Goal: Task Accomplishment & Management: Use online tool/utility

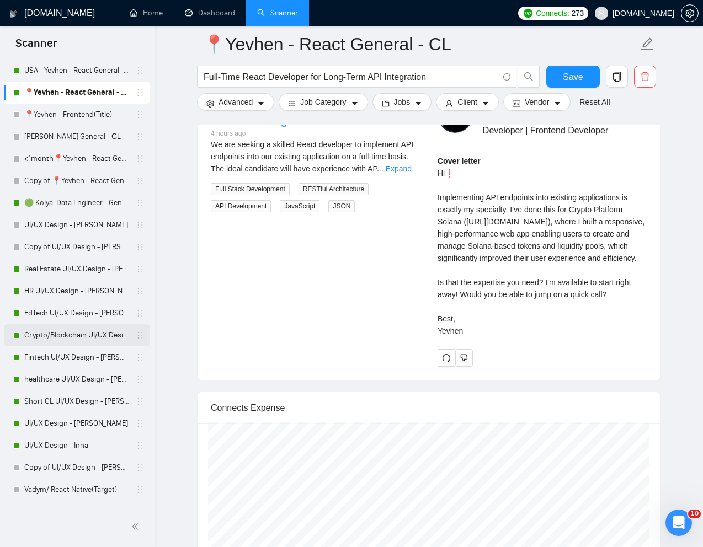
scroll to position [537, 0]
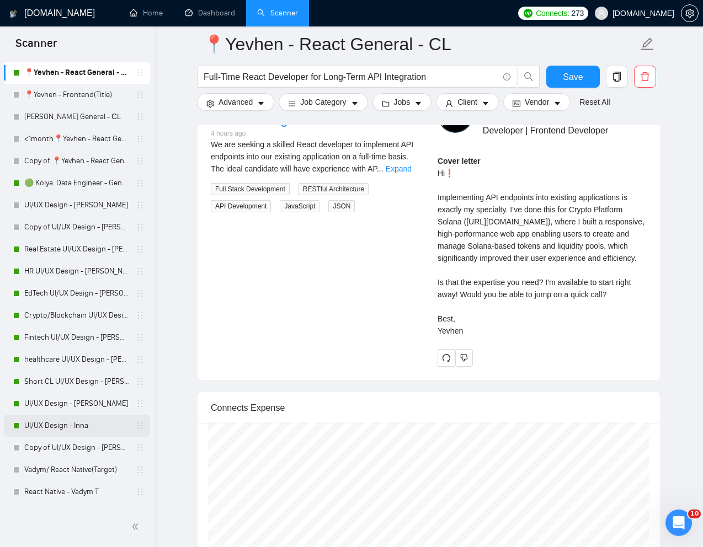
click at [70, 424] on link "UI/UX Design - Inna" at bounding box center [76, 426] width 105 height 22
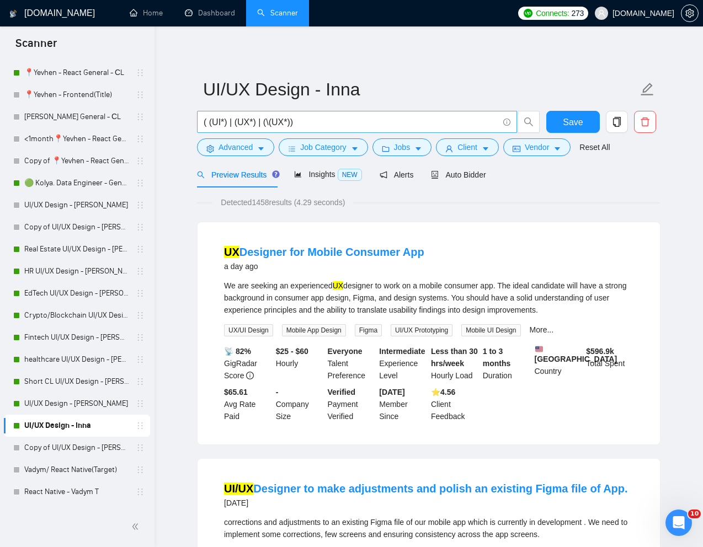
click at [307, 121] on input "( (UI*) | (UX*) | (\(UX*))" at bounding box center [351, 122] width 295 height 14
paste input "UX Designer for SaaS application"
type input "UX Designer for SaaS application"
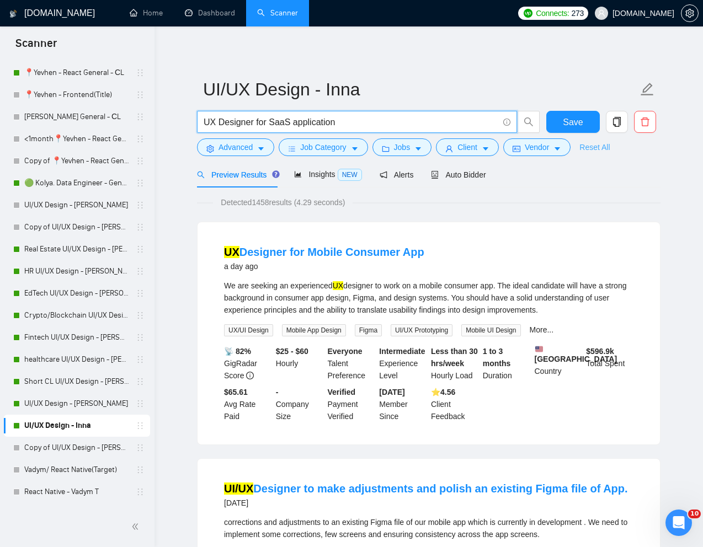
click at [588, 145] on link "Reset All" at bounding box center [594, 147] width 30 height 12
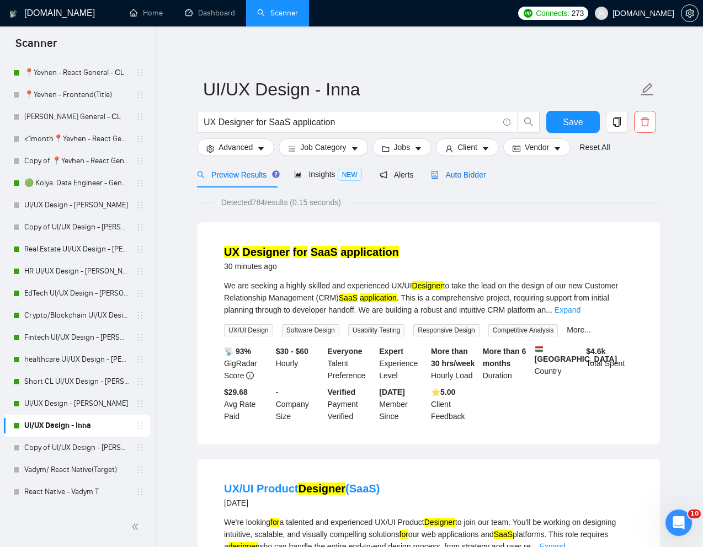
click at [468, 177] on span "Auto Bidder" at bounding box center [458, 174] width 55 height 9
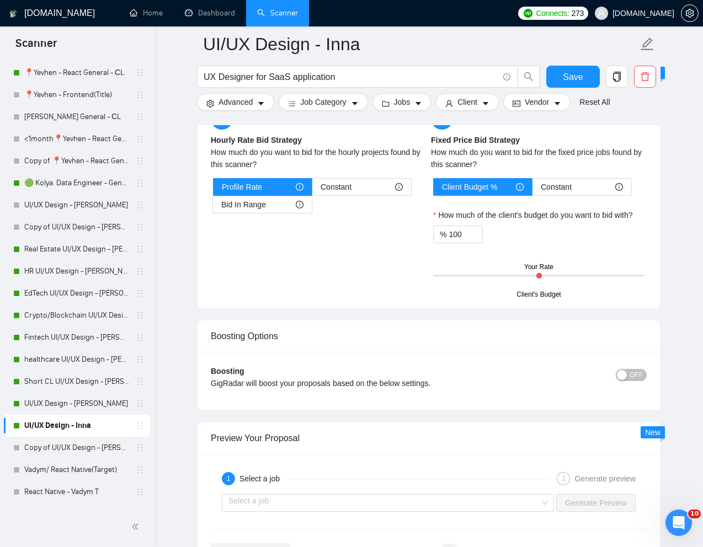
scroll to position [1970, 0]
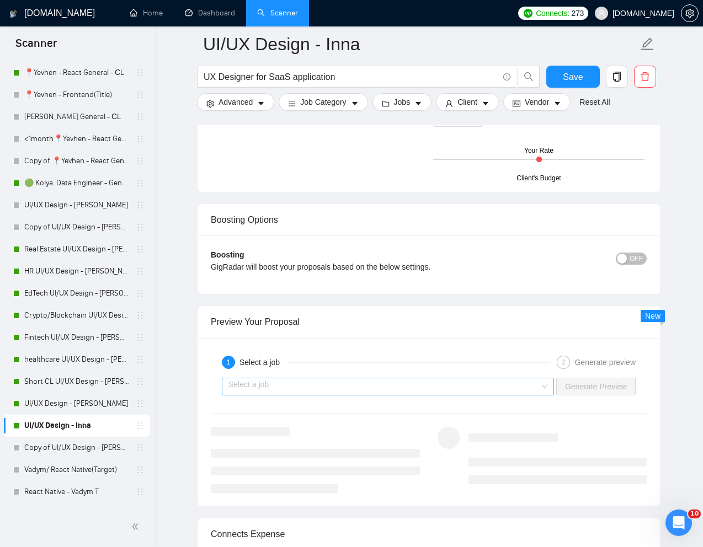
click at [459, 391] on input "search" at bounding box center [383, 386] width 311 height 17
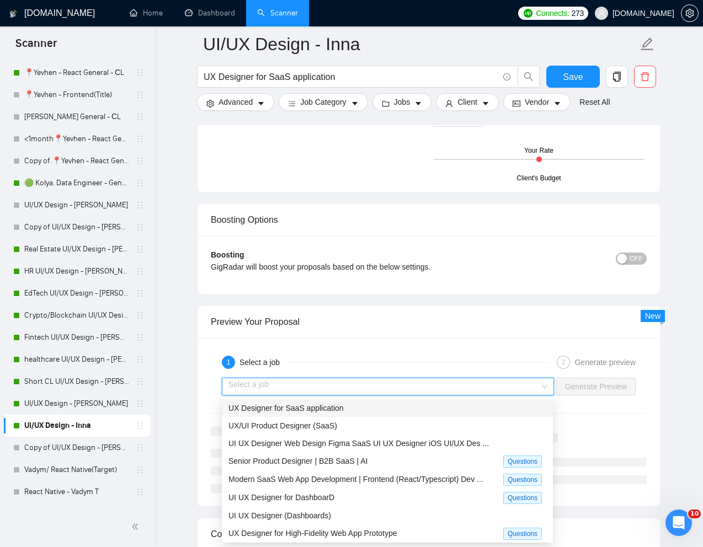
click at [398, 407] on div "UX Designer for SaaS application" at bounding box center [387, 408] width 318 height 12
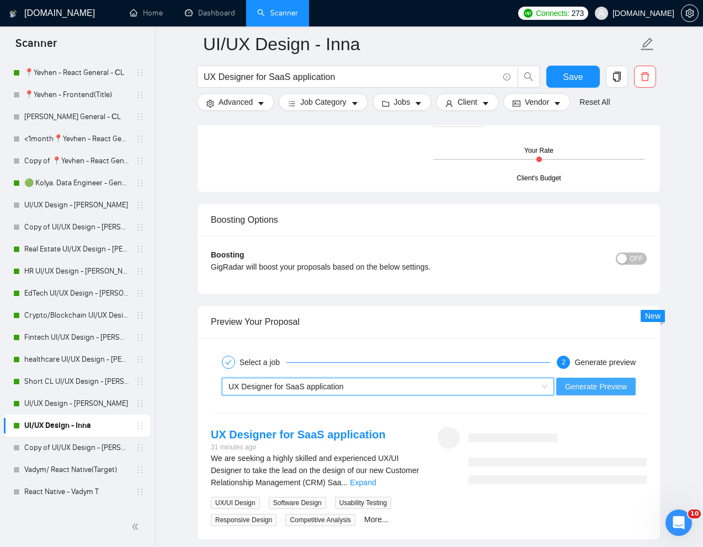
click at [581, 385] on span "Generate Preview" at bounding box center [596, 387] width 62 height 12
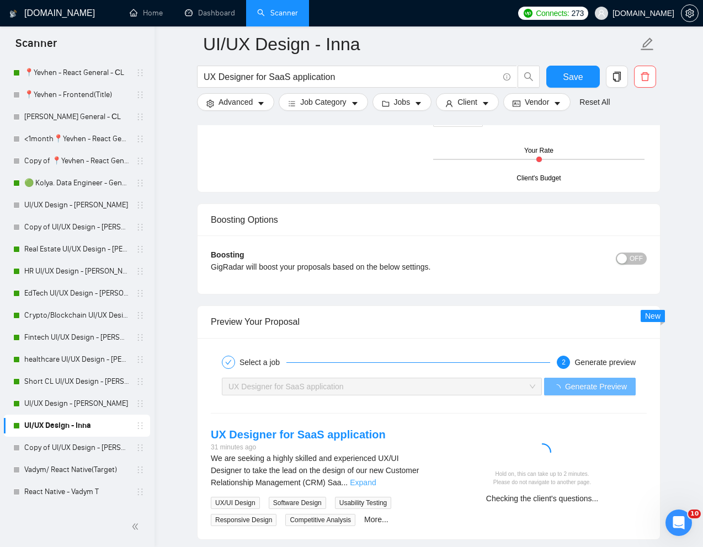
click at [376, 484] on link "Expand" at bounding box center [363, 482] width 26 height 9
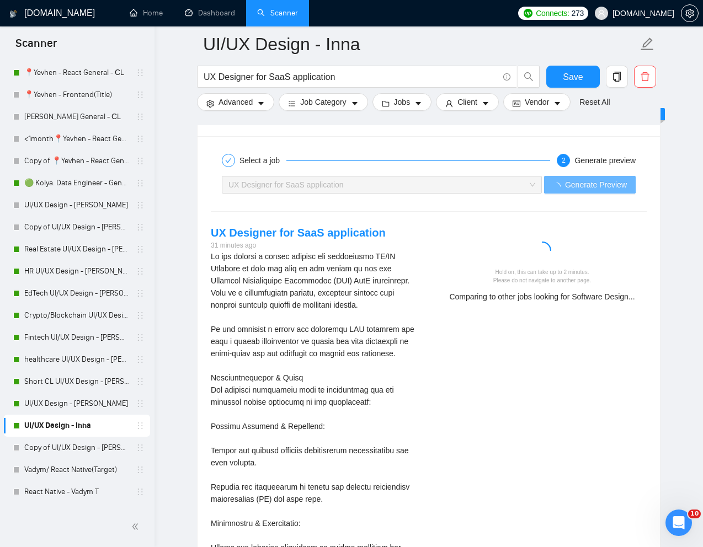
scroll to position [2173, 0]
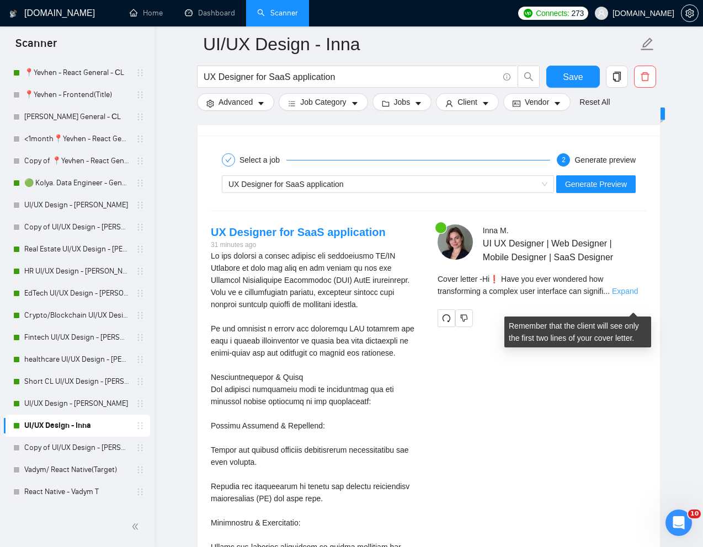
click at [638, 296] on link "Expand" at bounding box center [625, 291] width 26 height 9
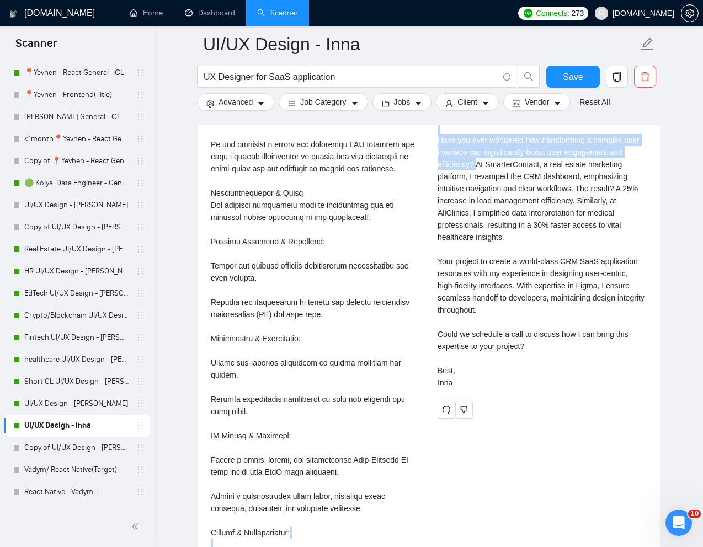
scroll to position [2367, 0]
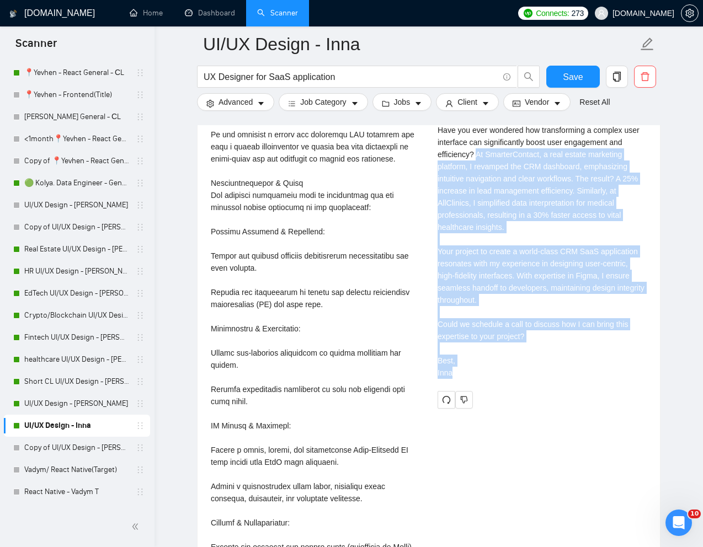
drag, startPoint x: 479, startPoint y: 364, endPoint x: 479, endPoint y: 392, distance: 28.7
click at [479, 379] on div "Cover letter Hi❗ Have you ever wondered how transforming a complex user interfa…" at bounding box center [542, 233] width 209 height 291
copy div "At SmarterContact, a real estate marketing platform, I revamped the CRM dashboa…"
click at [57, 294] on link "EdTech UI/UX Design - [PERSON_NAME]" at bounding box center [76, 293] width 105 height 22
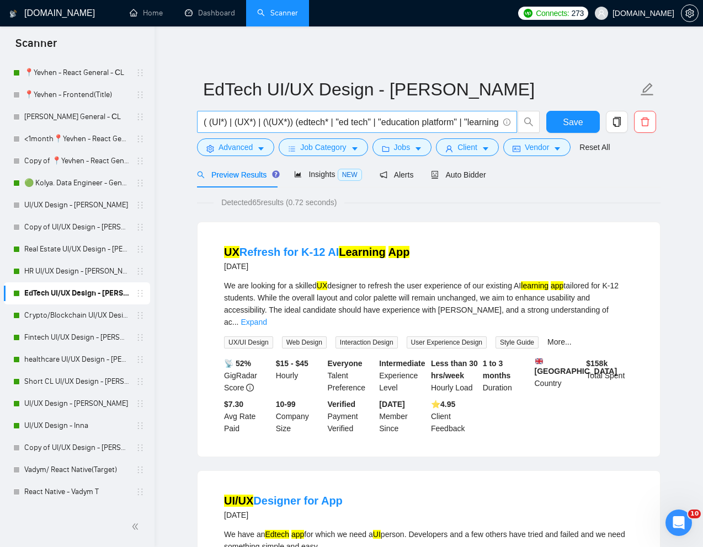
click at [372, 122] on input "( (UI*) | (UX*) | (\(UX*)) (edtech* | "ed tech" | "education platform" | "learn…" at bounding box center [351, 122] width 295 height 14
paste input "eLearning UX design"
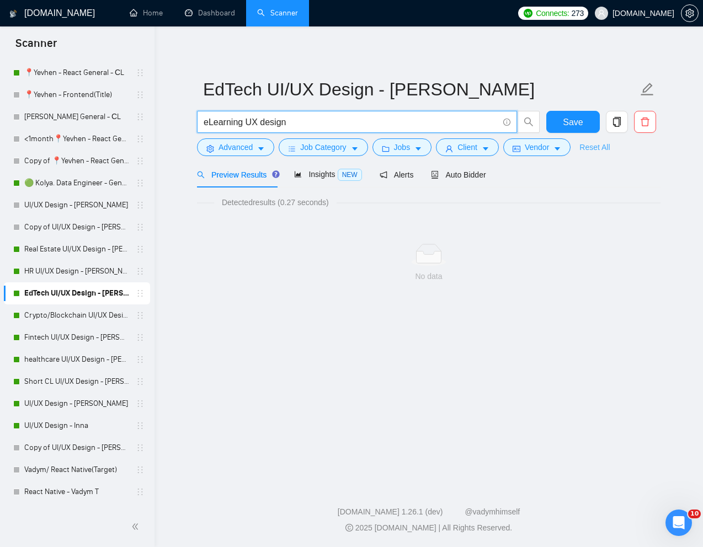
type input "eLearning UX design"
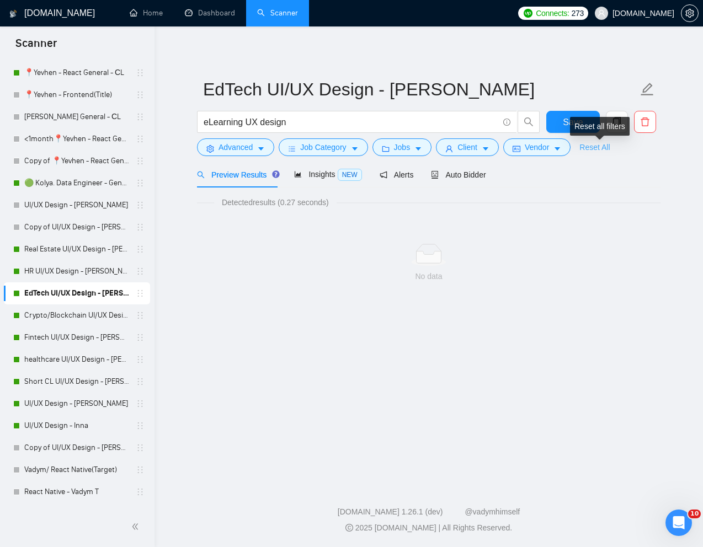
click at [589, 148] on link "Reset All" at bounding box center [594, 147] width 30 height 12
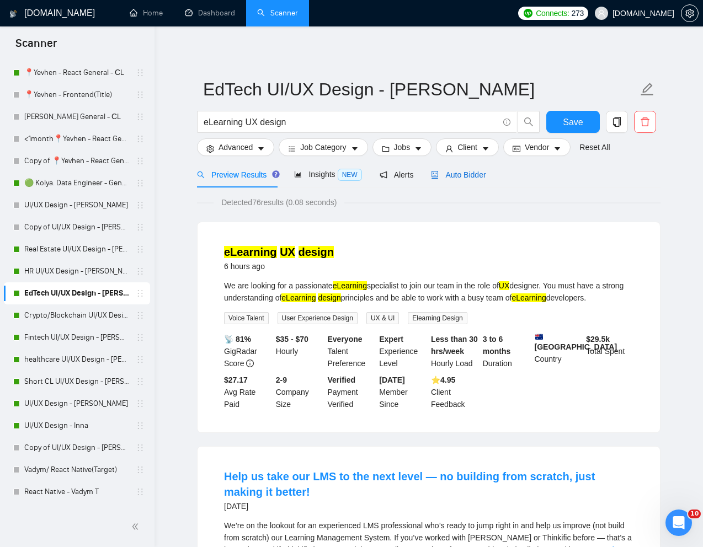
click at [467, 179] on span "Auto Bidder" at bounding box center [458, 174] width 55 height 9
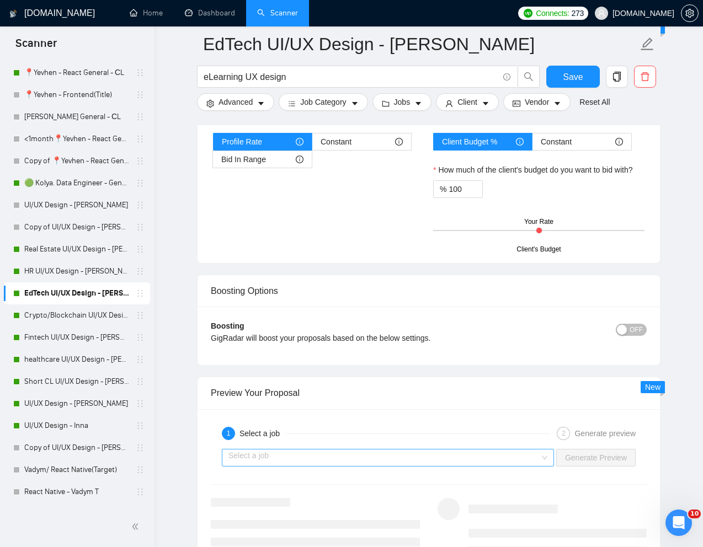
scroll to position [1993, 0]
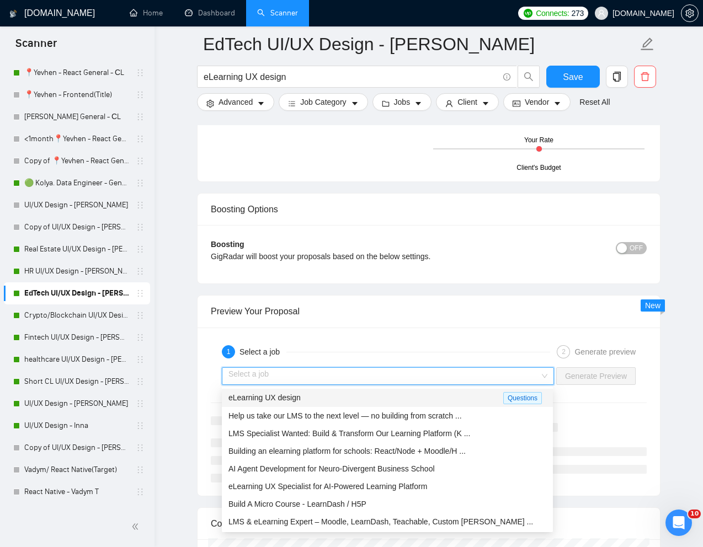
click at [382, 375] on input "search" at bounding box center [383, 376] width 311 height 17
click at [306, 394] on div "eLearning UX design" at bounding box center [365, 398] width 275 height 13
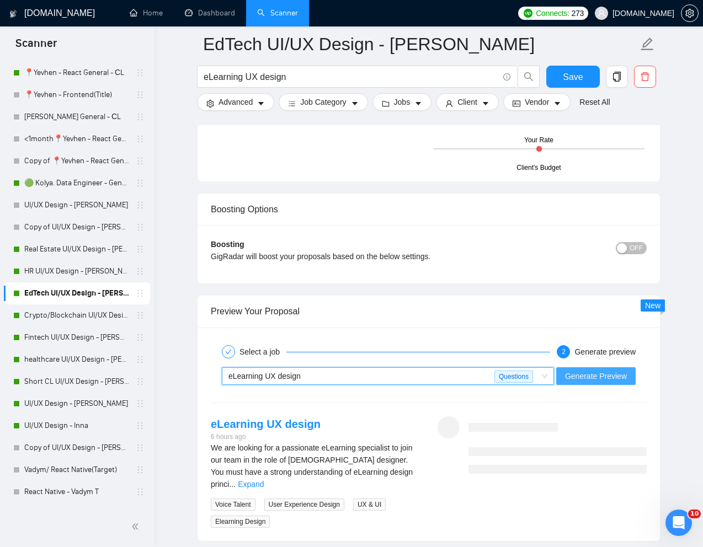
click at [592, 372] on span "Generate Preview" at bounding box center [596, 376] width 62 height 12
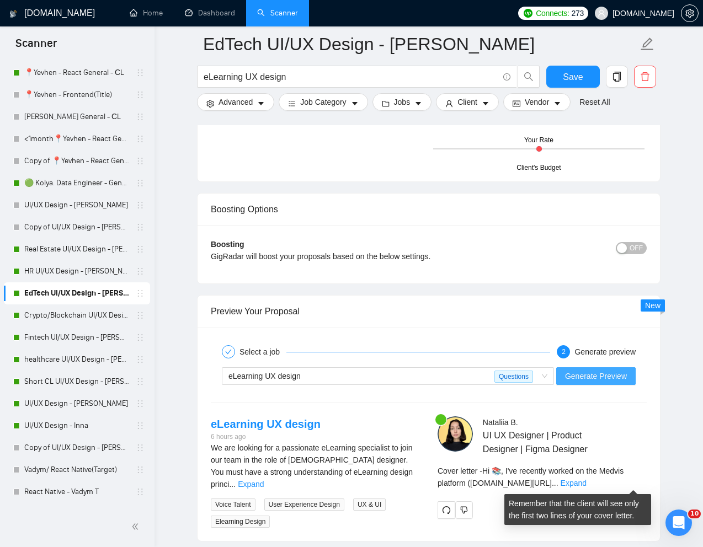
scroll to position [2112, 0]
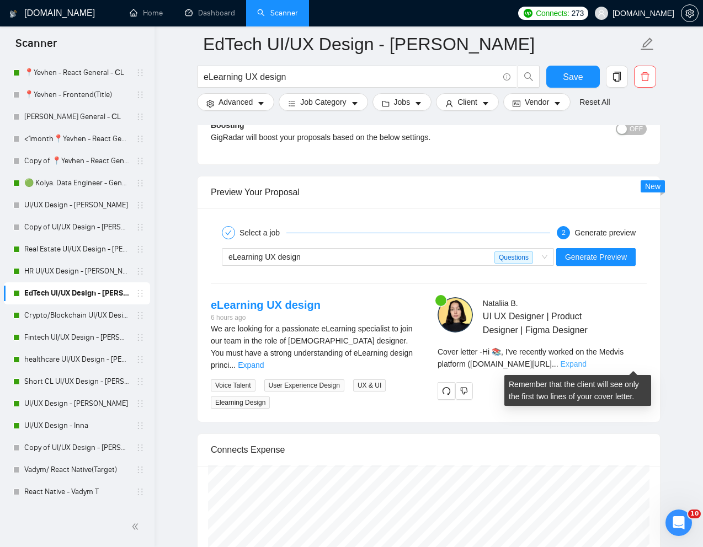
click at [586, 365] on link "Expand" at bounding box center [574, 364] width 26 height 9
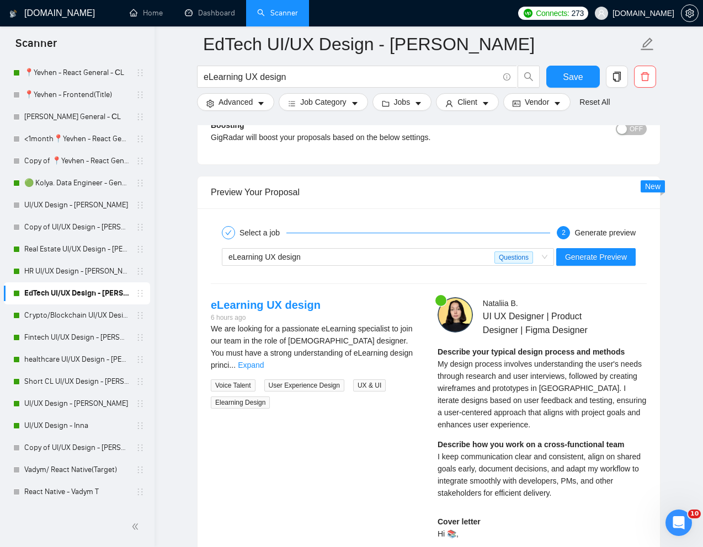
scroll to position [2124, 0]
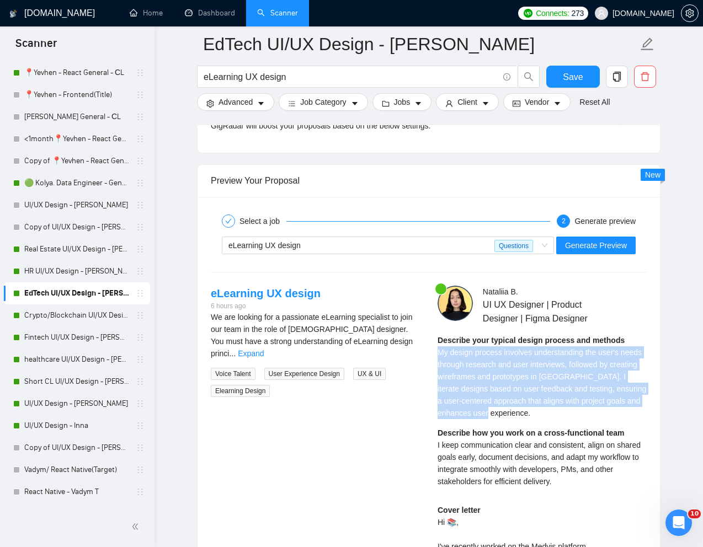
drag, startPoint x: 438, startPoint y: 353, endPoint x: 543, endPoint y: 409, distance: 119.5
click at [544, 409] on div "Describe your typical design process and methods My design process involves und…" at bounding box center [542, 376] width 209 height 85
copy span "My design process involves understanding the user's needs through research and …"
click at [483, 461] on span "I keep communication clear and consistent, align on shared goals early, documen…" at bounding box center [539, 463] width 203 height 45
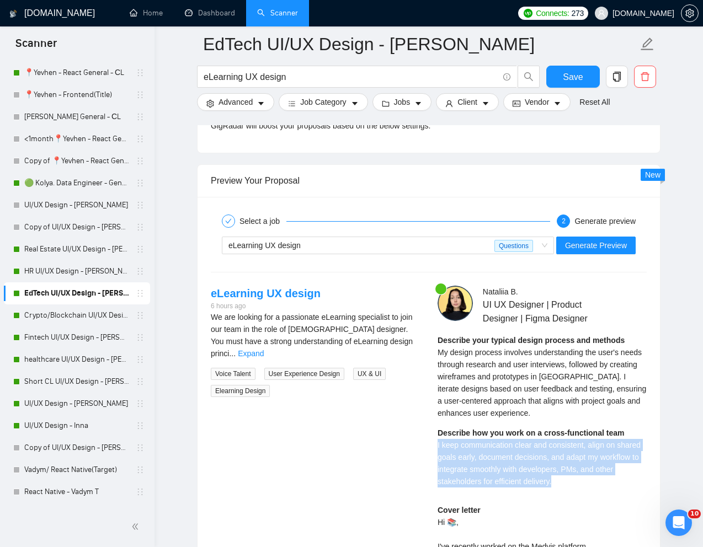
drag, startPoint x: 437, startPoint y: 446, endPoint x: 592, endPoint y: 490, distance: 161.3
click at [592, 490] on div "Describe your typical design process and methods My design process involves und…" at bounding box center [542, 414] width 209 height 161
copy span "I keep communication clear and consistent, align on shared goals early, documen…"
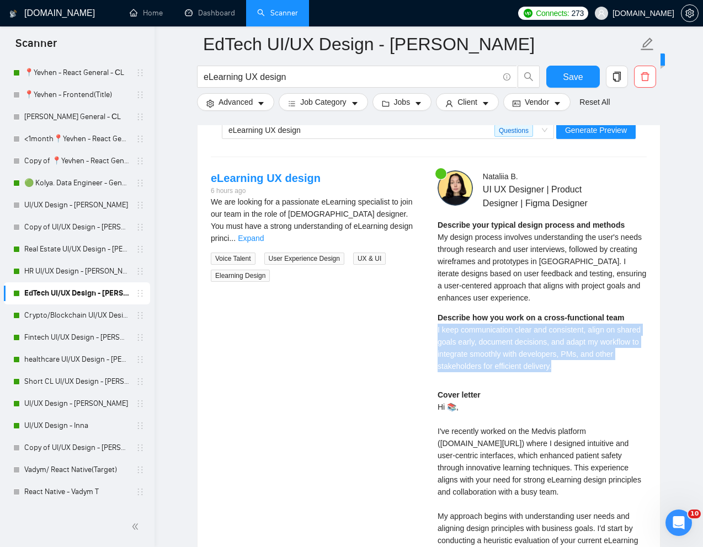
scroll to position [2245, 0]
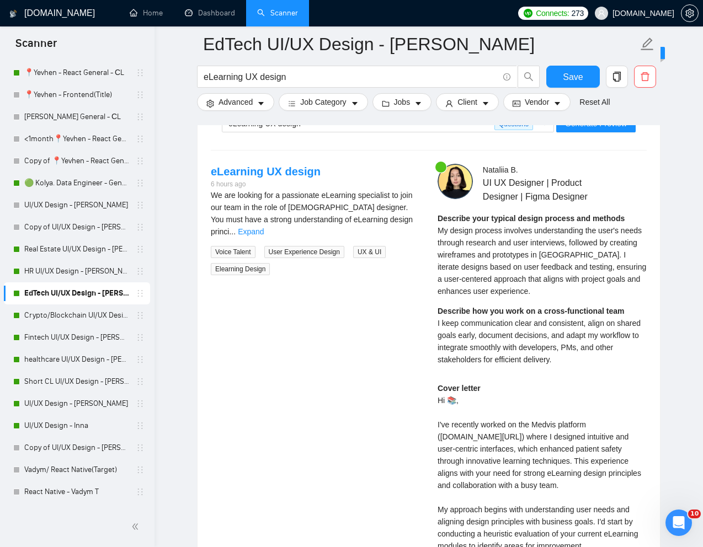
click at [449, 399] on div "Cover letter Hi 📚, I've recently worked on the Medvis platform ([DOMAIN_NAME][U…" at bounding box center [542, 515] width 209 height 267
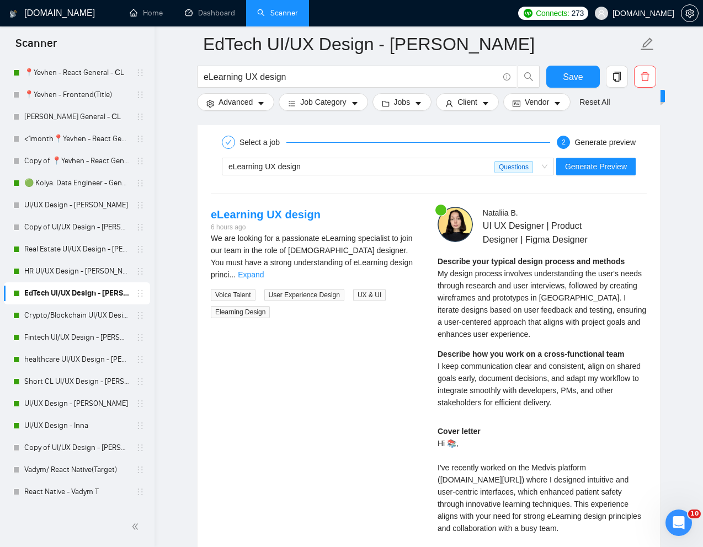
scroll to position [2177, 0]
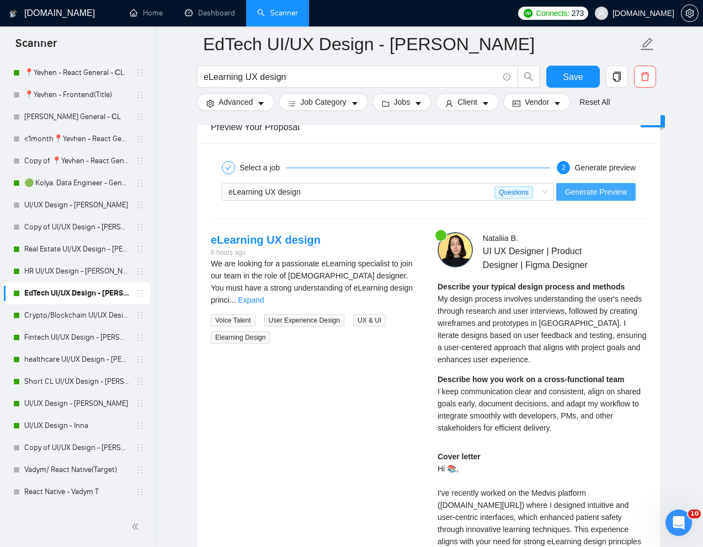
click at [601, 189] on span "Generate Preview" at bounding box center [596, 192] width 62 height 12
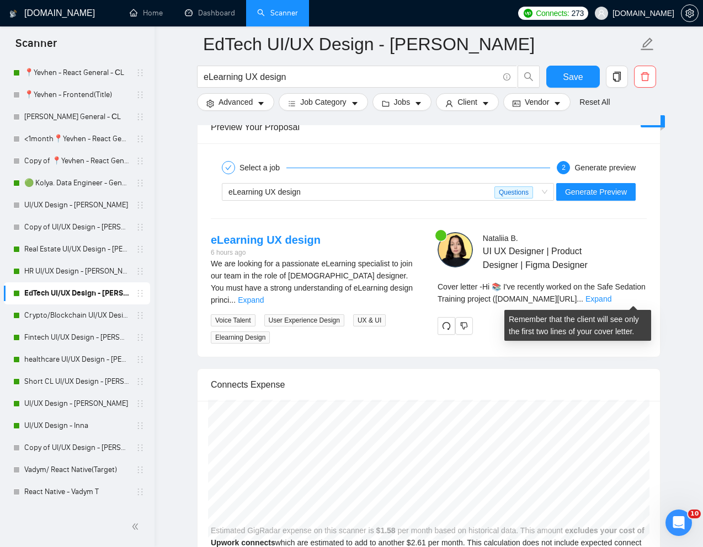
click at [634, 293] on div "Cover letter - Hi 📚 I've recently worked on the Safe Sedation Training project …" at bounding box center [542, 293] width 209 height 24
click at [611, 297] on link "Expand" at bounding box center [598, 299] width 26 height 9
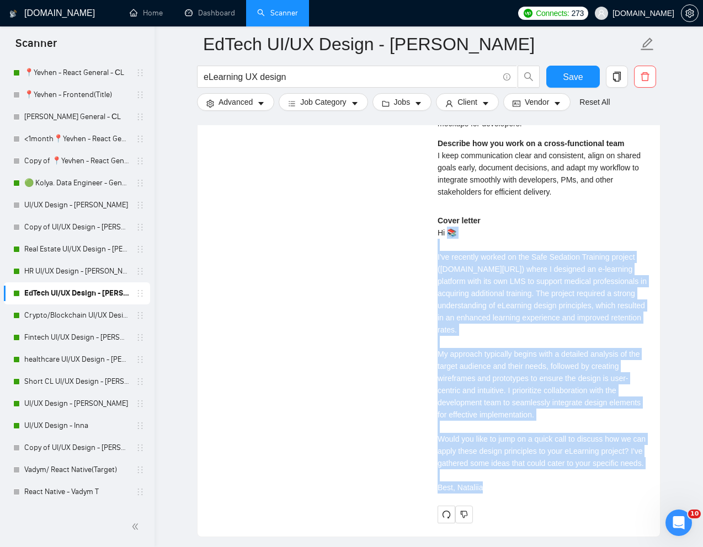
scroll to position [2434, 0]
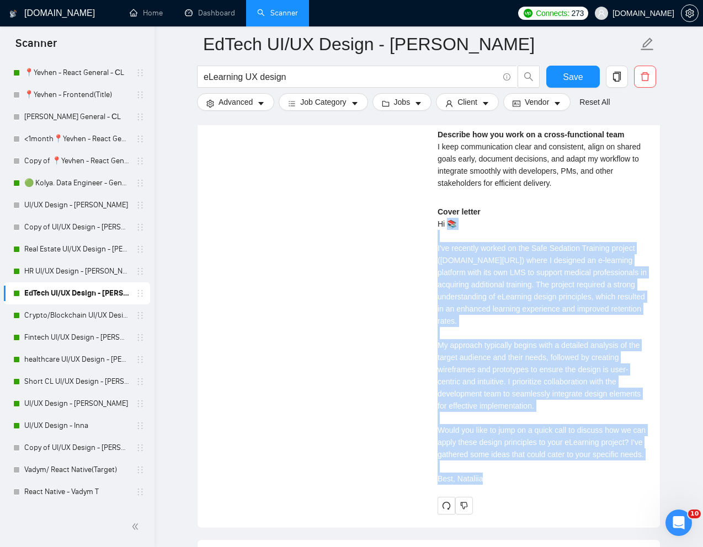
drag, startPoint x: 449, startPoint y: 239, endPoint x: 514, endPoint y: 499, distance: 267.9
click at [514, 485] on div "Cover letter Hi 📚 I've recently worked on the Safe Sedation Training project ([…" at bounding box center [542, 345] width 209 height 279
copy div "📚 I've recently worked on the Safe Sedation Training project ([DOMAIN_NAME][URL…"
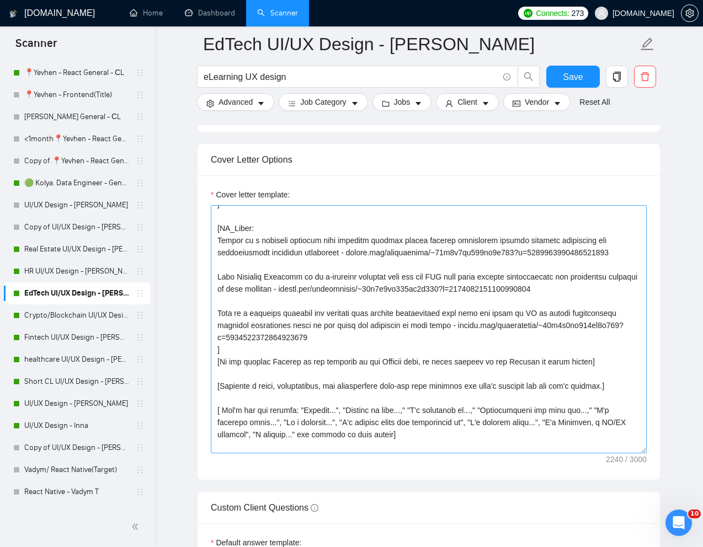
scroll to position [170, 0]
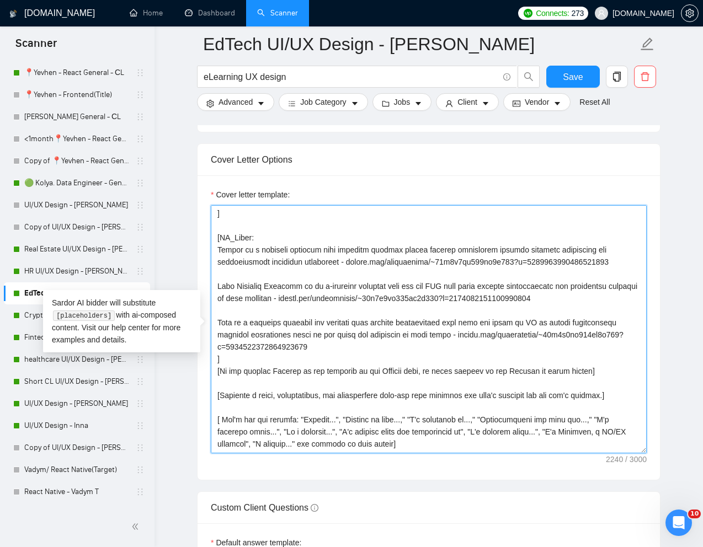
drag, startPoint x: 218, startPoint y: 249, endPoint x: 636, endPoint y: 265, distance: 417.9
click at [636, 265] on textarea "Cover letter template:" at bounding box center [429, 329] width 436 height 248
click at [246, 350] on textarea "Cover letter template:" at bounding box center [429, 329] width 436 height 248
drag, startPoint x: 218, startPoint y: 323, endPoint x: 506, endPoint y: 350, distance: 288.7
click at [506, 350] on textarea "Cover letter template:" at bounding box center [429, 329] width 436 height 248
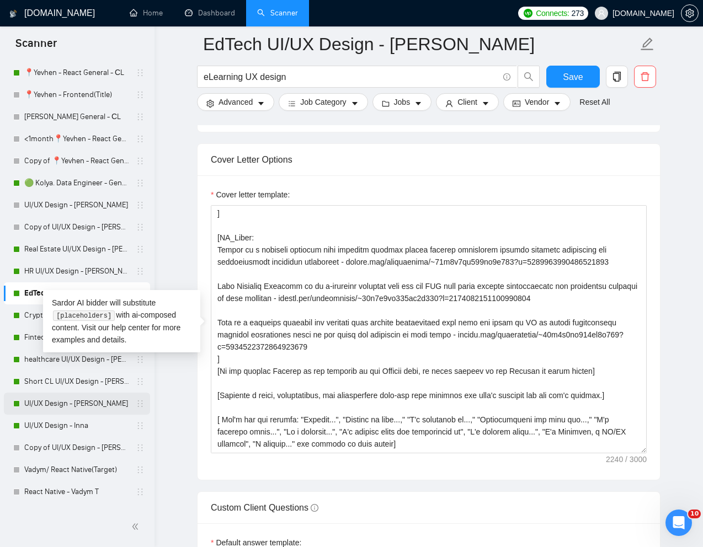
click at [61, 407] on link "UI/UX Design - [PERSON_NAME]" at bounding box center [76, 404] width 105 height 22
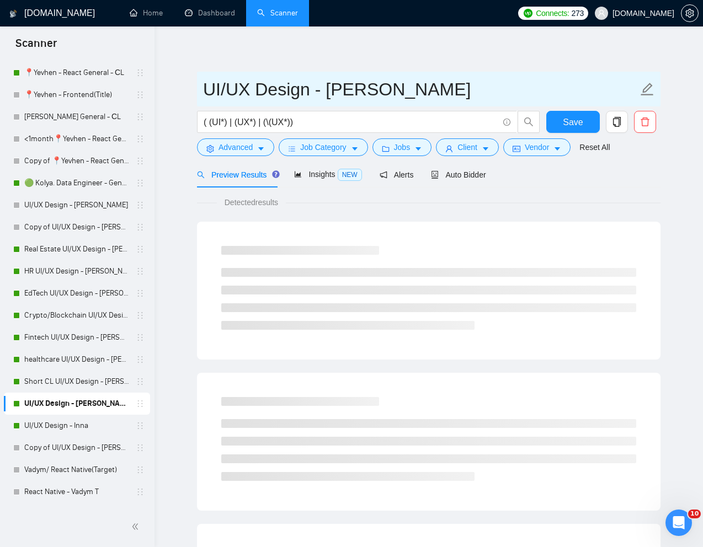
click at [295, 79] on input "UI/UX Design - [PERSON_NAME]" at bounding box center [420, 90] width 435 height 28
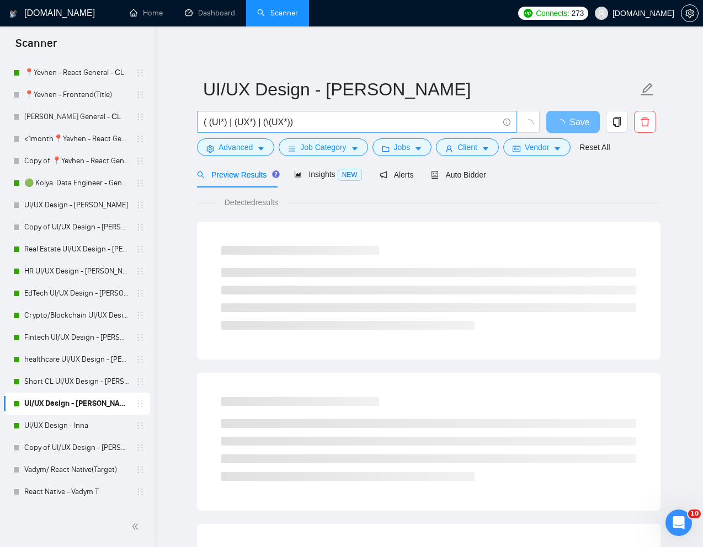
click at [298, 116] on input "( (UI*) | (UX*) | (\(UX*))" at bounding box center [351, 122] width 295 height 14
paste input "MJ Ventures"
type input "MJ Ventures"
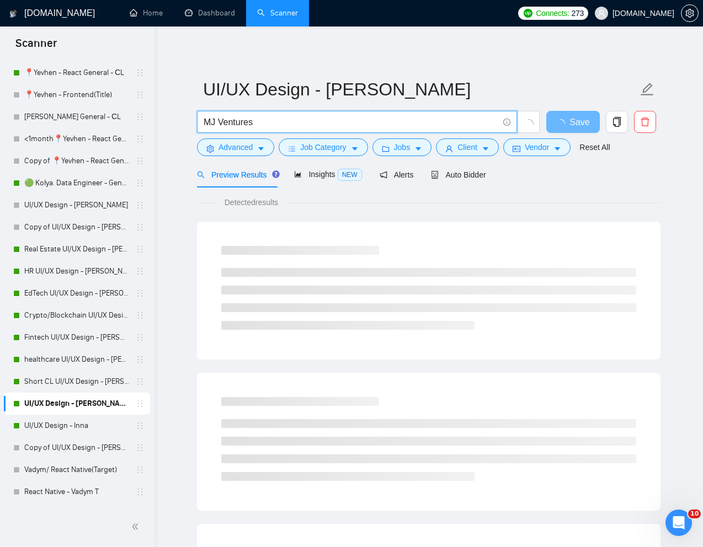
click at [488, 67] on div "UI/UX Design - [PERSON_NAME] MJ Ventures Save Advanced Job Category Jobs Client…" at bounding box center [428, 504] width 463 height 920
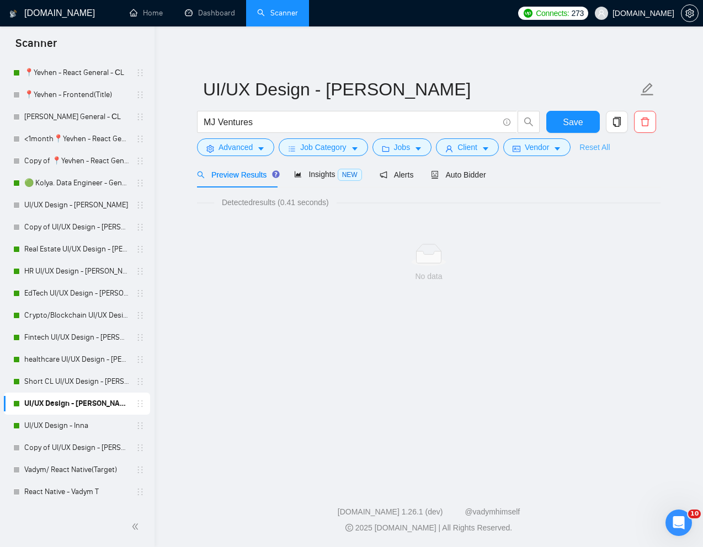
click at [605, 143] on link "Reset All" at bounding box center [594, 147] width 30 height 12
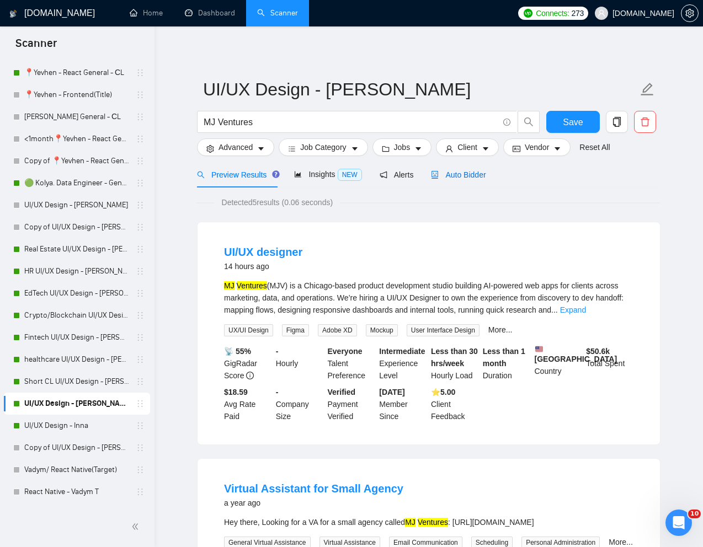
click at [462, 175] on span "Auto Bidder" at bounding box center [458, 174] width 55 height 9
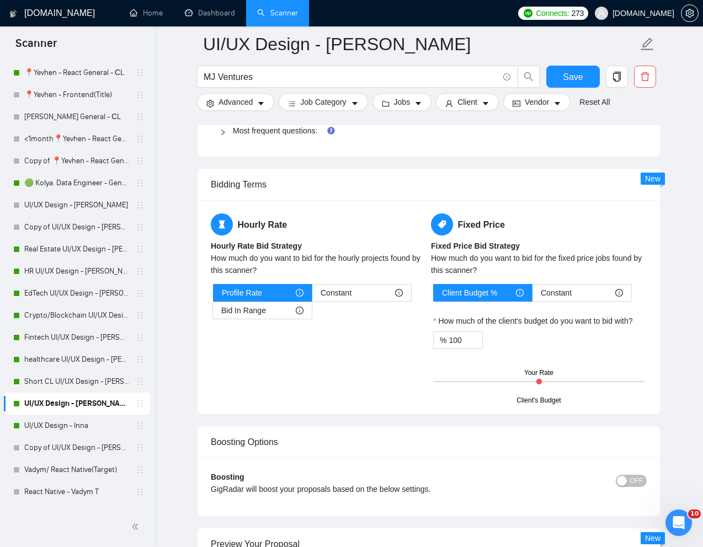
scroll to position [2084, 0]
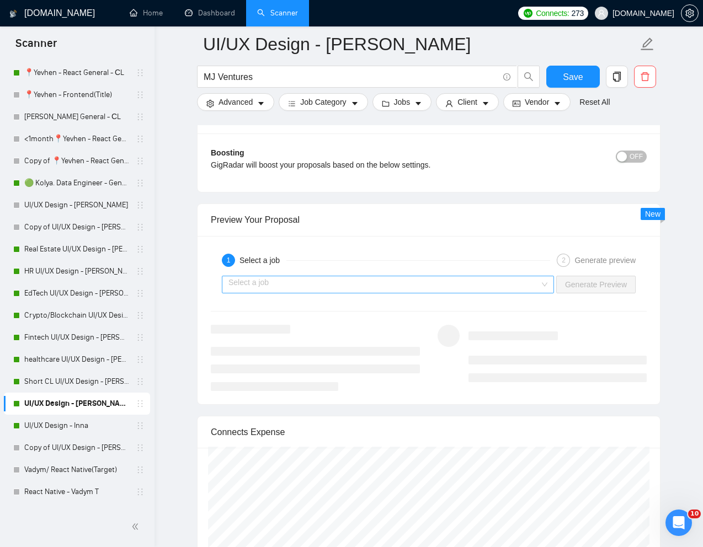
click at [542, 285] on div "Select a job" at bounding box center [388, 285] width 332 height 18
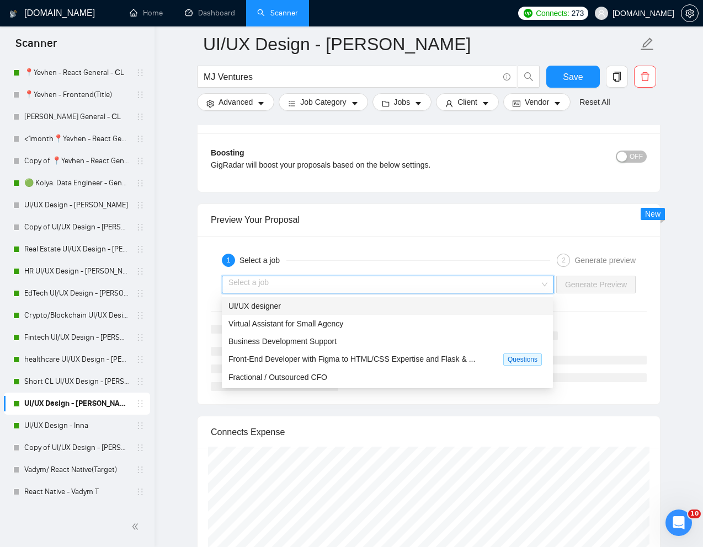
click at [456, 305] on div "UI/UX designer" at bounding box center [387, 306] width 318 height 12
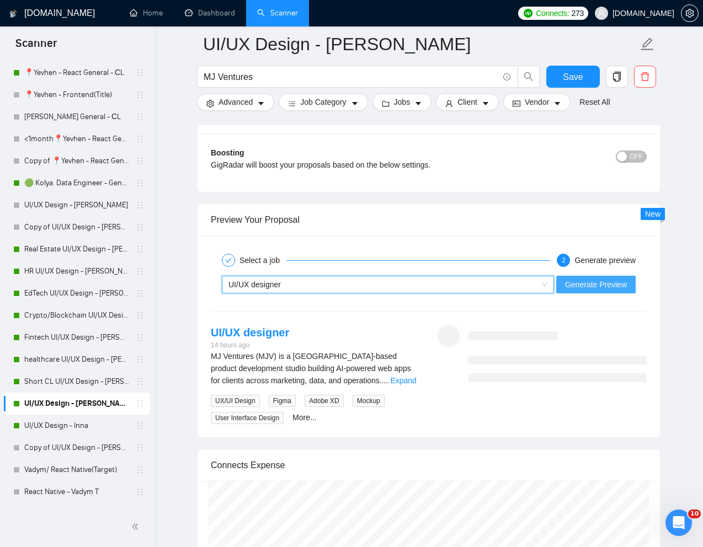
click at [584, 289] on span "Generate Preview" at bounding box center [596, 285] width 62 height 12
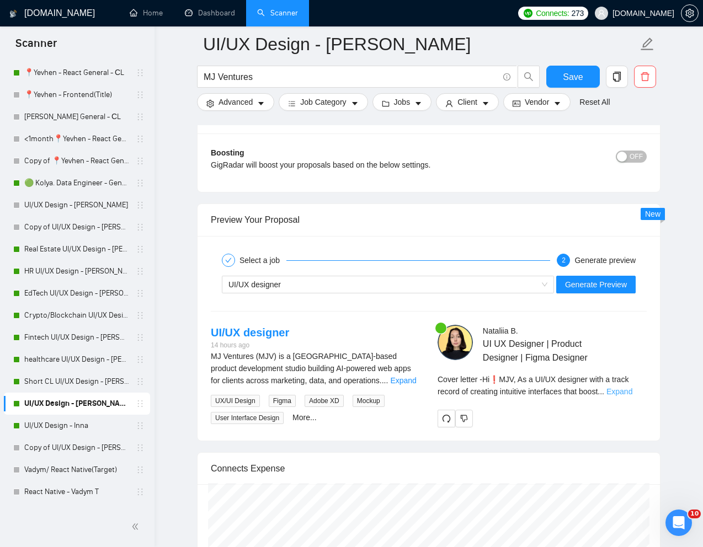
click at [629, 392] on link "Expand" at bounding box center [619, 391] width 26 height 9
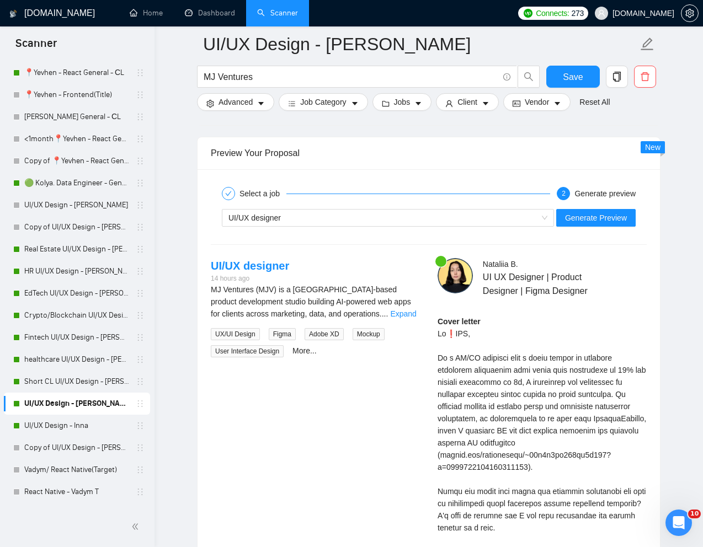
scroll to position [2169, 0]
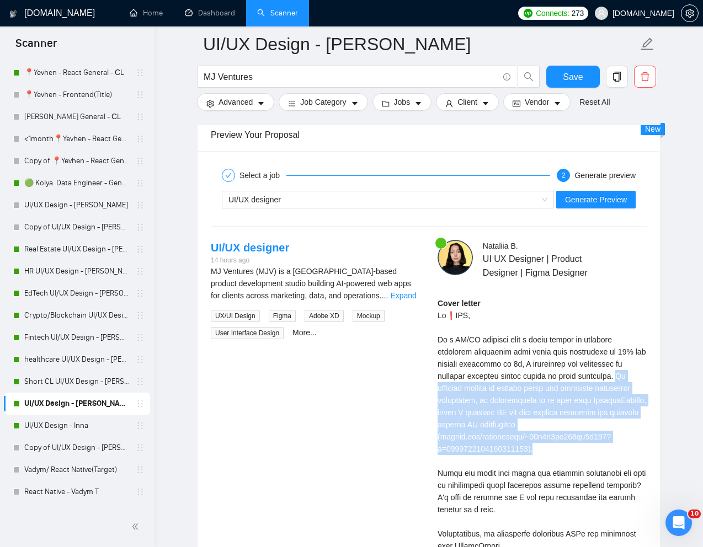
drag, startPoint x: 622, startPoint y: 377, endPoint x: 577, endPoint y: 445, distance: 81.6
click at [577, 445] on div "Cover letter" at bounding box center [542, 485] width 209 height 376
copy div "My approach focuses on mapping flows and designing responsive dashboards, as de…"
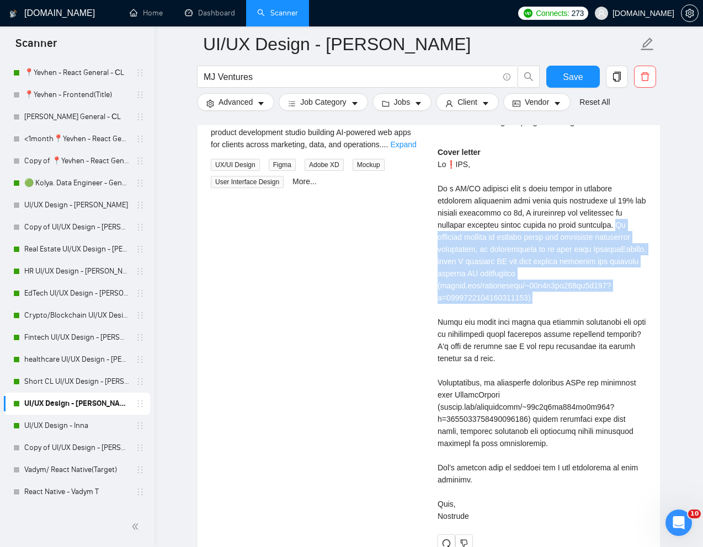
scroll to position [2326, 0]
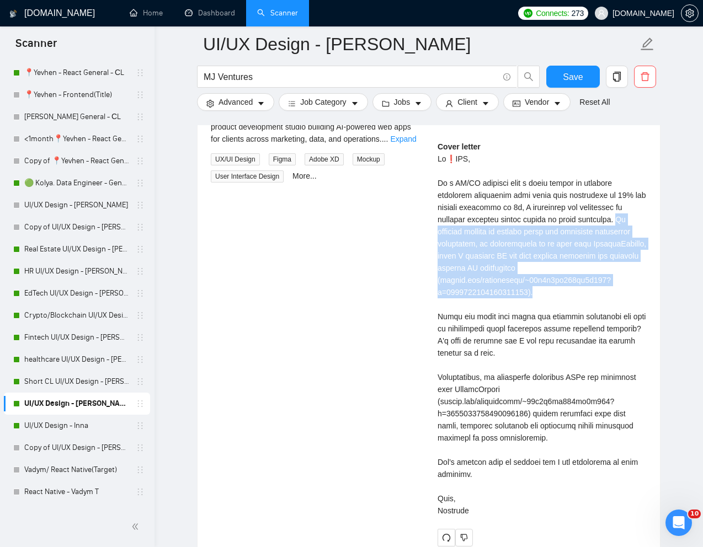
copy div "My approach focuses on mapping flows and designing responsive dashboards, as de…"
click at [236, 83] on input "MJ Ventures" at bounding box center [351, 77] width 295 height 14
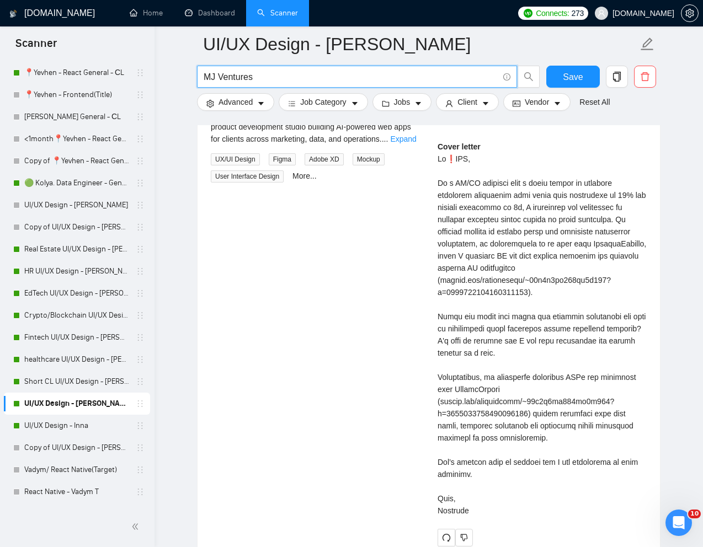
click at [236, 83] on input "MJ Ventures" at bounding box center [351, 77] width 295 height 14
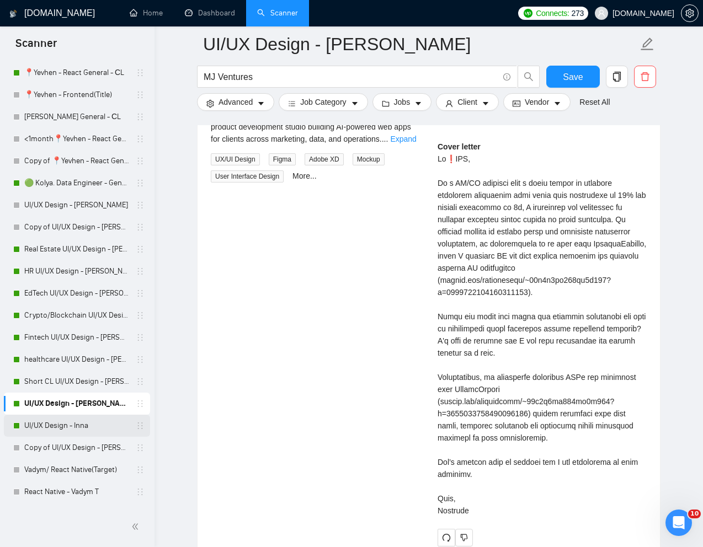
click at [57, 424] on link "UI/UX Design - Inna" at bounding box center [76, 426] width 105 height 22
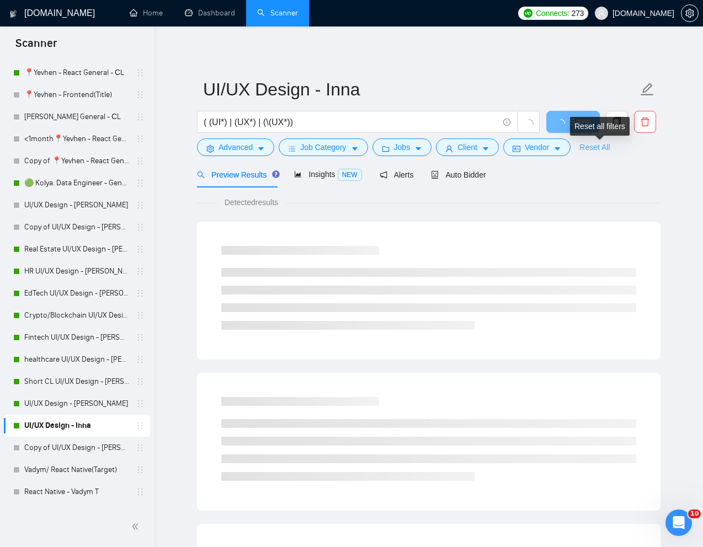
click at [600, 146] on link "Reset All" at bounding box center [594, 147] width 30 height 12
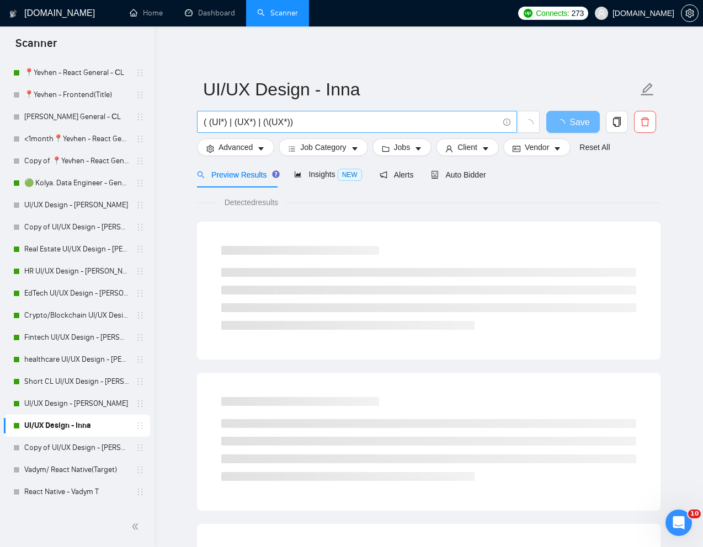
click at [414, 126] on input "( (UI*) | (UX*) | (\(UX*))" at bounding box center [351, 122] width 295 height 14
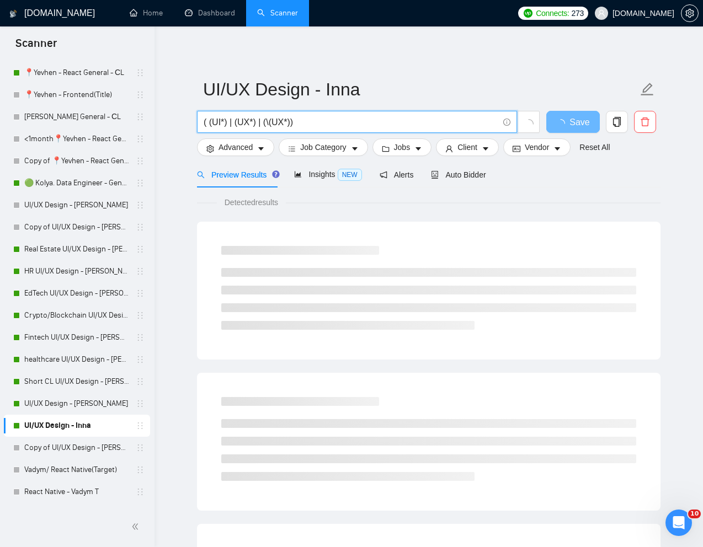
click at [414, 126] on input "( (UI*) | (UX*) | (\(UX*))" at bounding box center [351, 122] width 295 height 14
paste input "MJ Ventures"
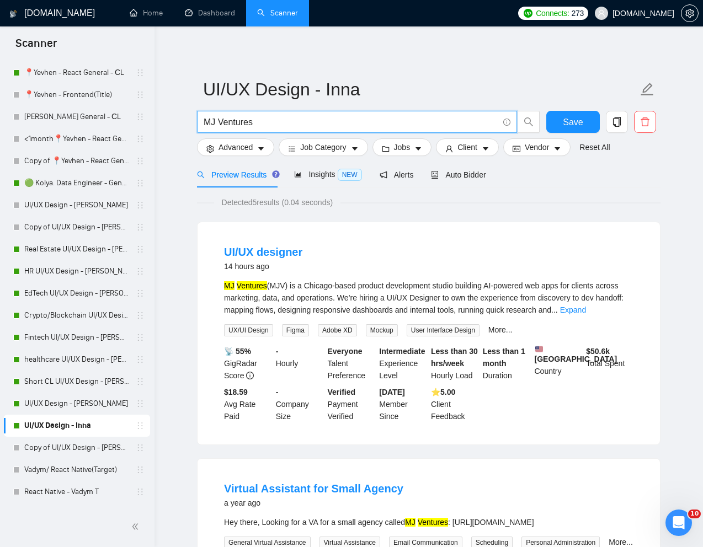
type input "MJ Ventures"
click at [476, 178] on span "Auto Bidder" at bounding box center [458, 174] width 55 height 9
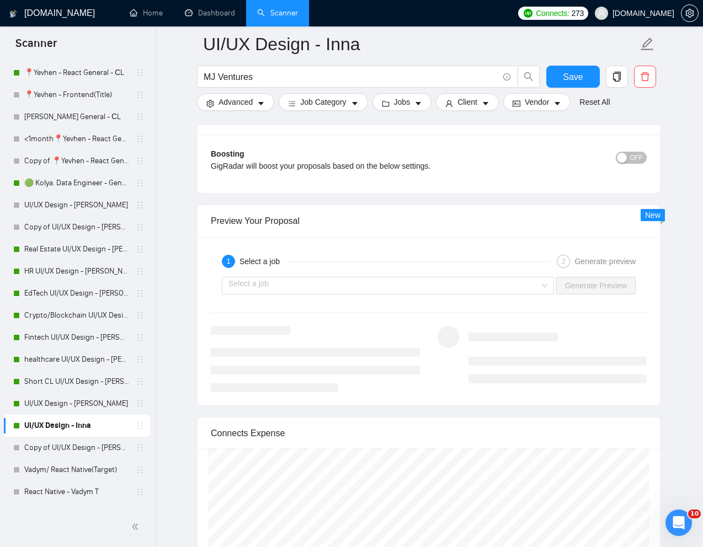
scroll to position [2023, 0]
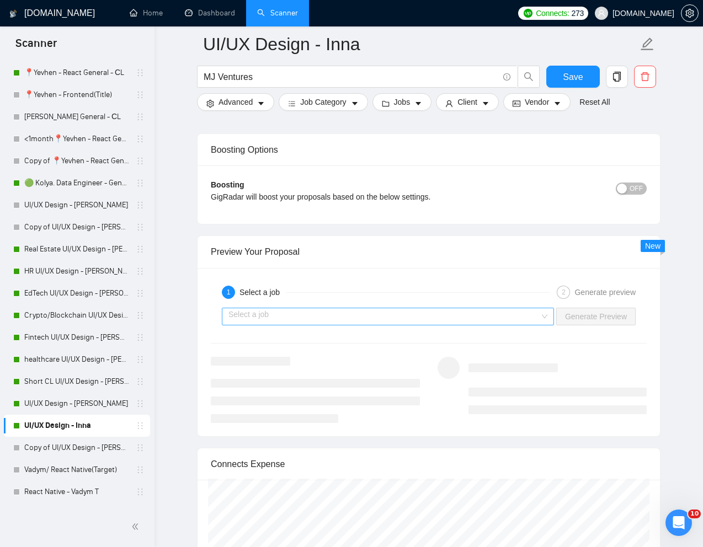
click at [484, 313] on input "search" at bounding box center [383, 316] width 311 height 17
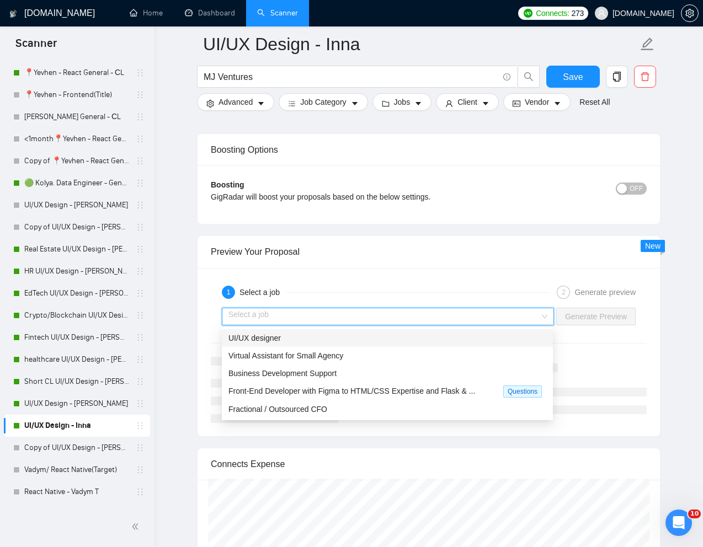
click at [404, 330] on div "UI/UX designer" at bounding box center [387, 338] width 331 height 18
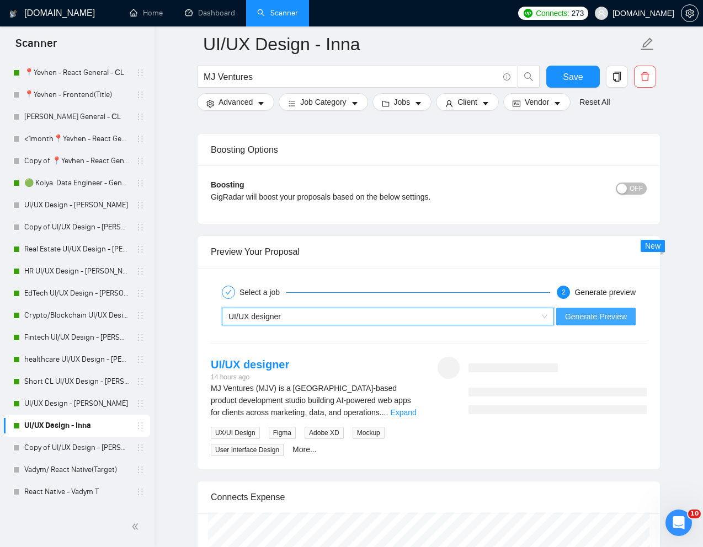
click at [577, 319] on span "Generate Preview" at bounding box center [596, 317] width 62 height 12
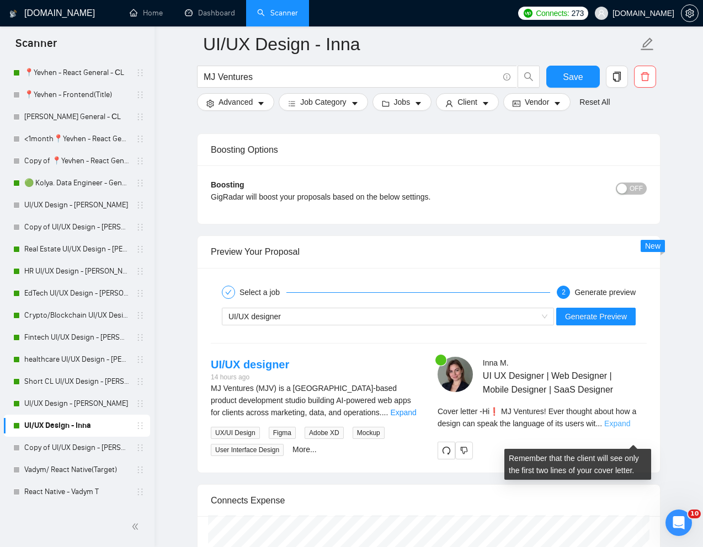
click at [624, 428] on link "Expand" at bounding box center [617, 423] width 26 height 9
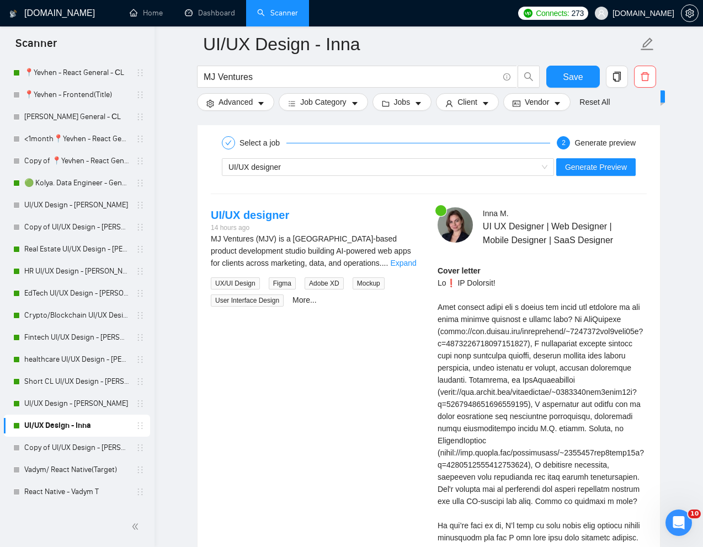
scroll to position [2168, 0]
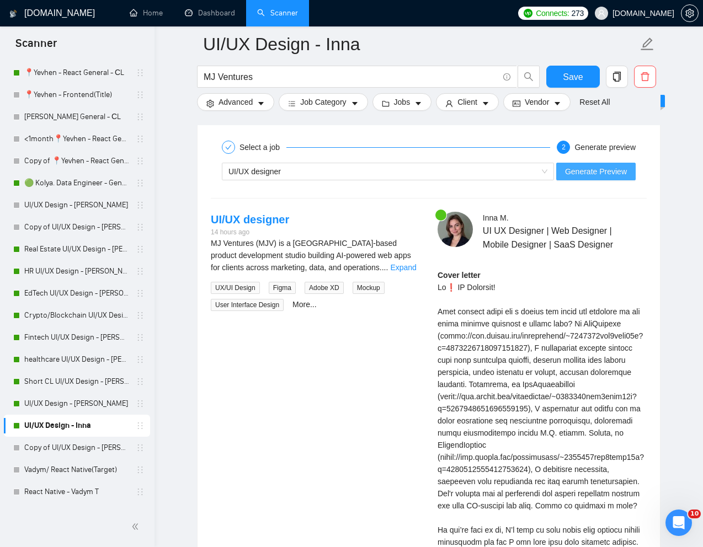
click at [604, 176] on span "Generate Preview" at bounding box center [596, 172] width 62 height 12
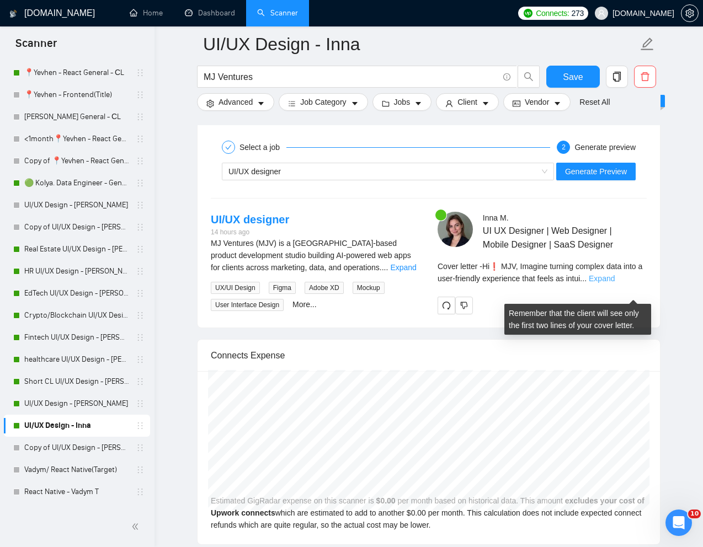
click at [615, 283] on link "Expand" at bounding box center [602, 278] width 26 height 9
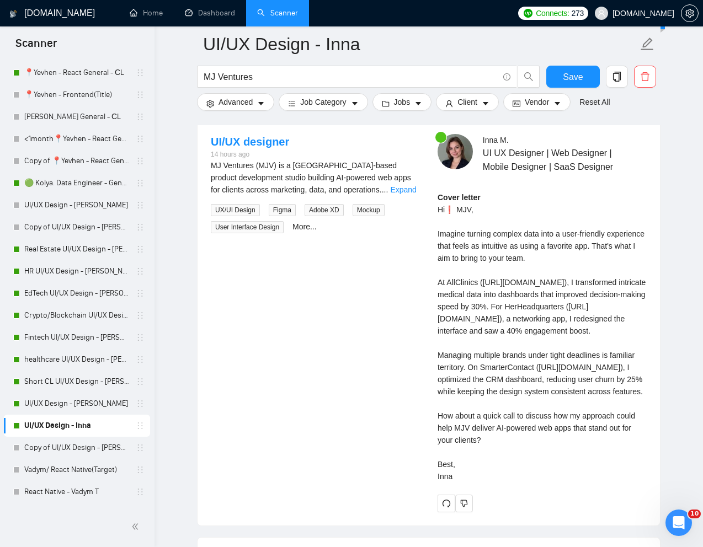
scroll to position [2284, 0]
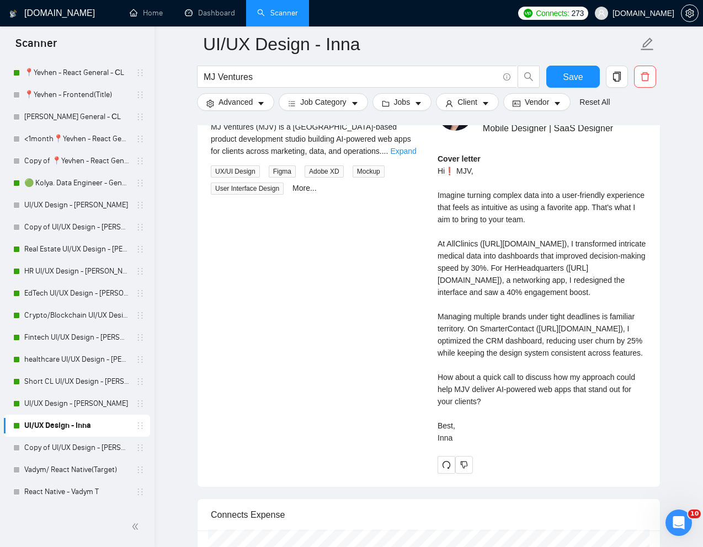
click at [483, 444] on div "Cover letter Hi❗ MJV, Imagine turning complex data into a user-friendly experie…" at bounding box center [542, 298] width 209 height 291
drag, startPoint x: 436, startPoint y: 465, endPoint x: 473, endPoint y: 529, distance: 73.9
click at [473, 474] on div "[PERSON_NAME] UI UX Designer | Web Designer | Mobile Designer | SaaS Designer C…" at bounding box center [542, 284] width 227 height 378
copy div "How about a quick call to discuss how my approach could help MJV deliver AI-pow…"
